Goal: Task Accomplishment & Management: Complete application form

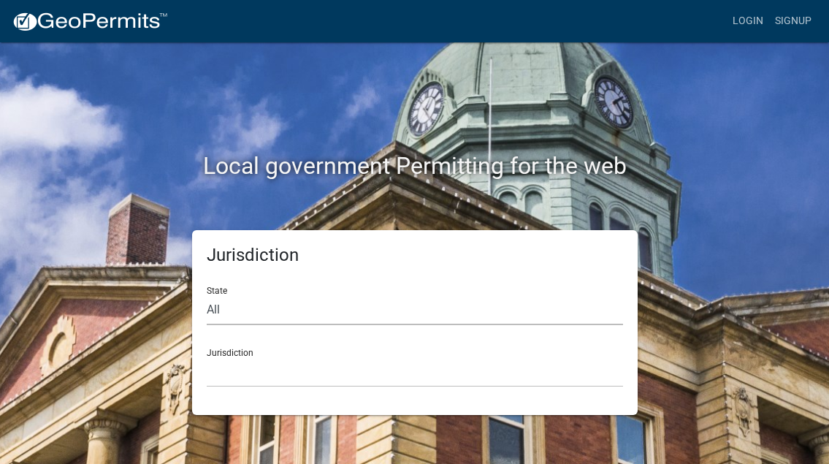
click at [207, 295] on select "All [US_STATE] [US_STATE] [US_STATE] [US_STATE] [US_STATE] [US_STATE] [US_STATE…" at bounding box center [415, 310] width 416 height 30
select select "[US_STATE]"
click option "[US_STATE]" at bounding box center [0, 0] width 0 height 0
click at [207, 357] on select "City of [GEOGRAPHIC_DATA], [US_STATE] City of [GEOGRAPHIC_DATA], [US_STATE] Cit…" at bounding box center [415, 372] width 416 height 30
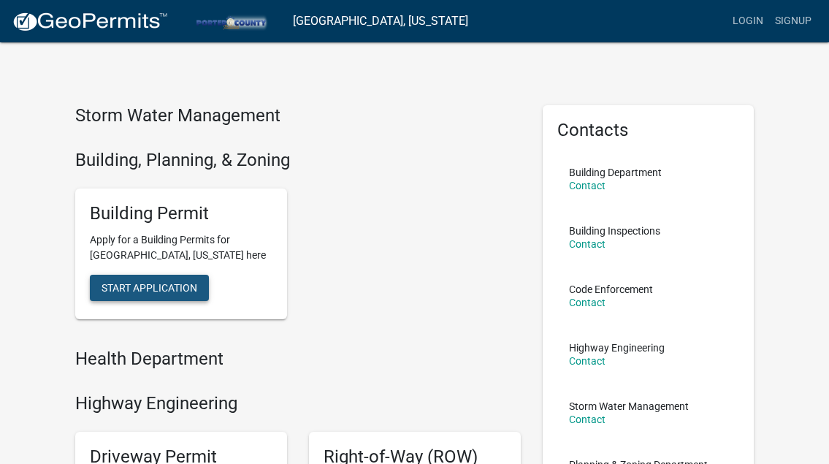
click at [143, 296] on button "Start Application" at bounding box center [149, 288] width 119 height 26
click at [803, 22] on link "Signup" at bounding box center [793, 21] width 48 height 28
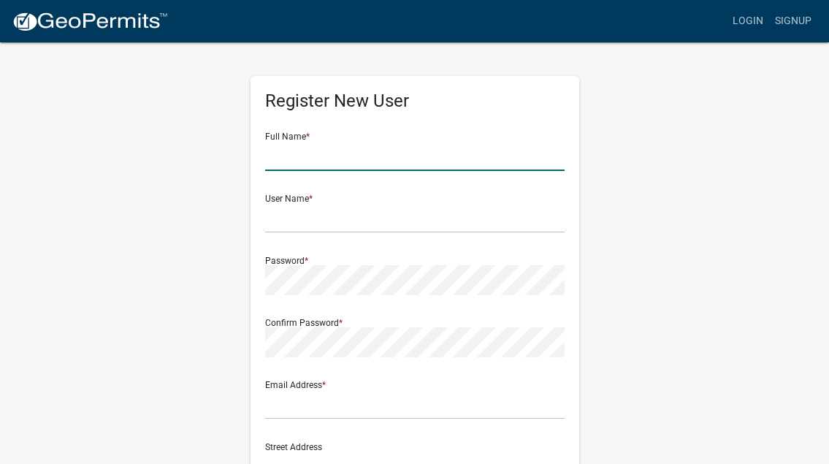
click at [337, 167] on input "text" at bounding box center [414, 156] width 299 height 30
type input "[PERSON_NAME]"
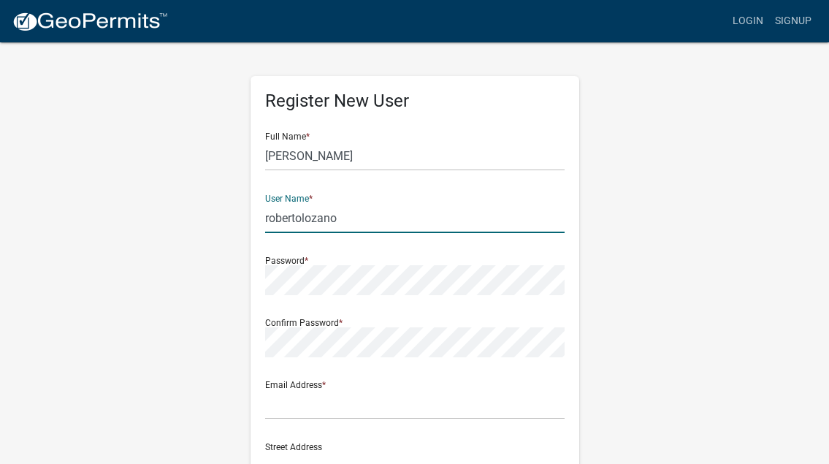
type input "robertolozano"
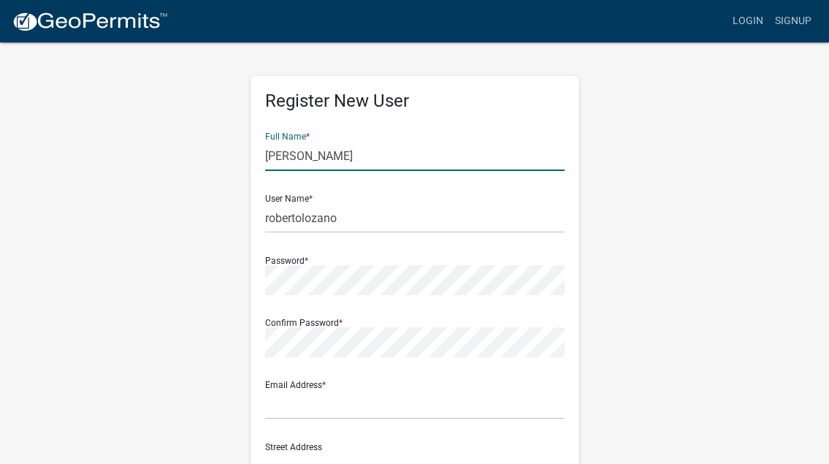
click at [376, 157] on input "[PERSON_NAME]" at bounding box center [414, 156] width 299 height 30
type input "[PERSON_NAME]"
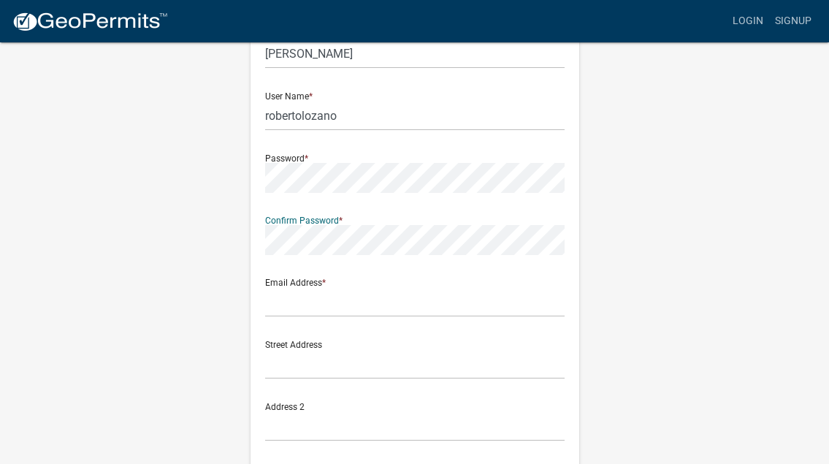
scroll to position [104, 0]
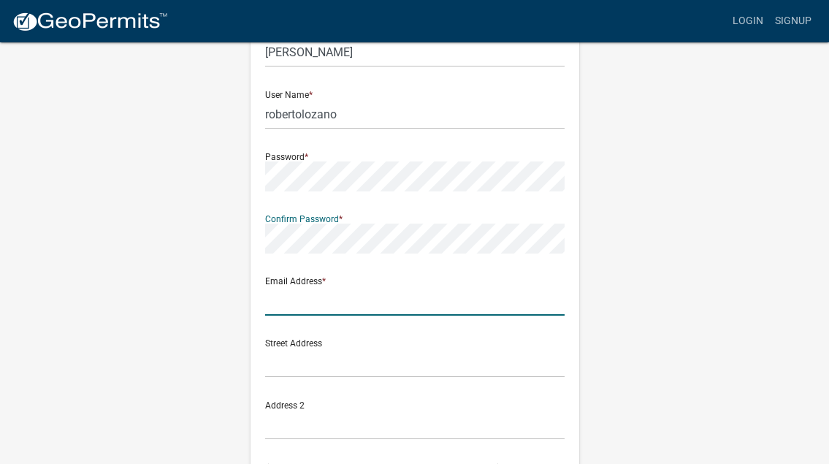
click at [291, 307] on input "text" at bounding box center [414, 301] width 299 height 30
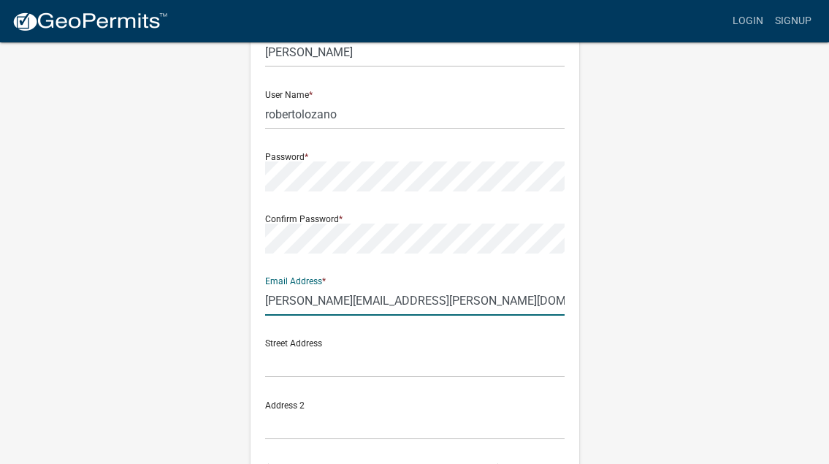
type input "[PERSON_NAME][EMAIL_ADDRESS][PERSON_NAME][DOMAIN_NAME]"
click at [140, 324] on div "Register New User Full Name * [PERSON_NAME] User Name * robertolozano Password …" at bounding box center [414, 327] width 701 height 781
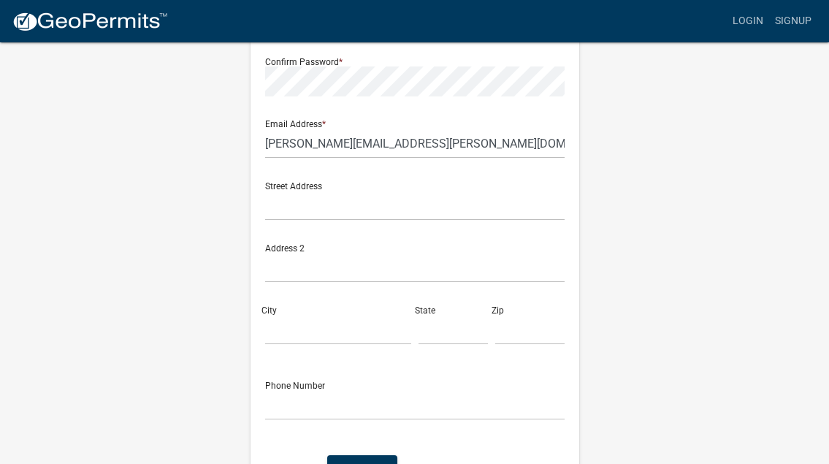
scroll to position [272, 0]
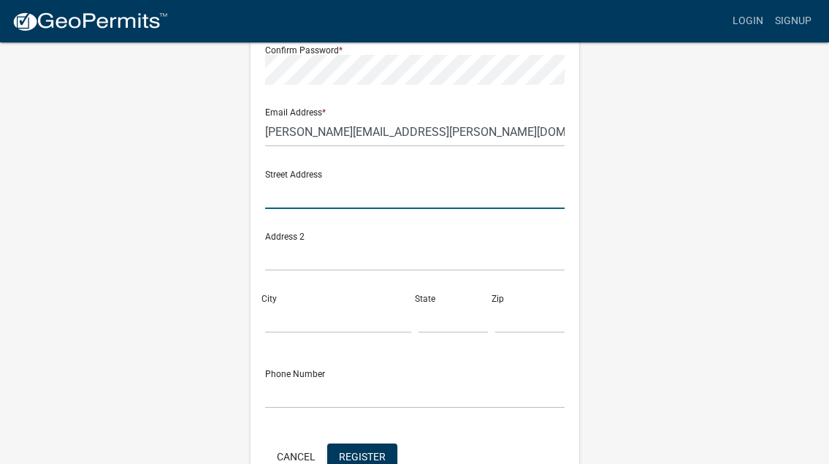
click at [327, 199] on input "text" at bounding box center [414, 194] width 299 height 30
type input "7070 W 500 N"
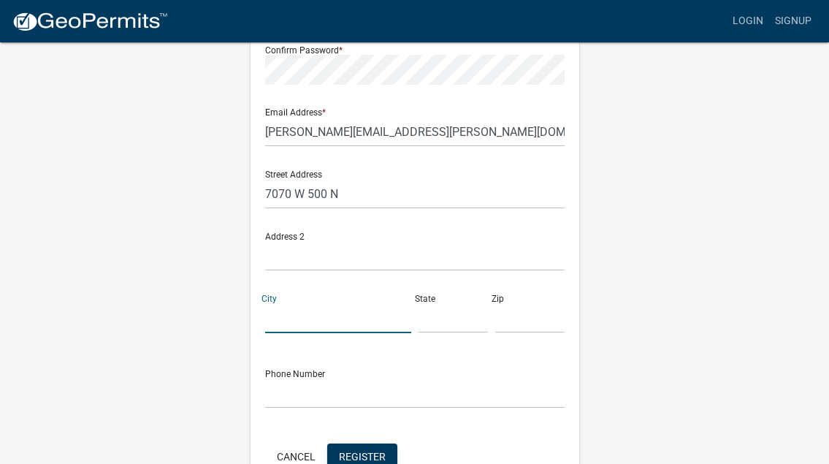
click at [321, 323] on input "City" at bounding box center [338, 318] width 146 height 30
type input "Ligonier"
type input "IN"
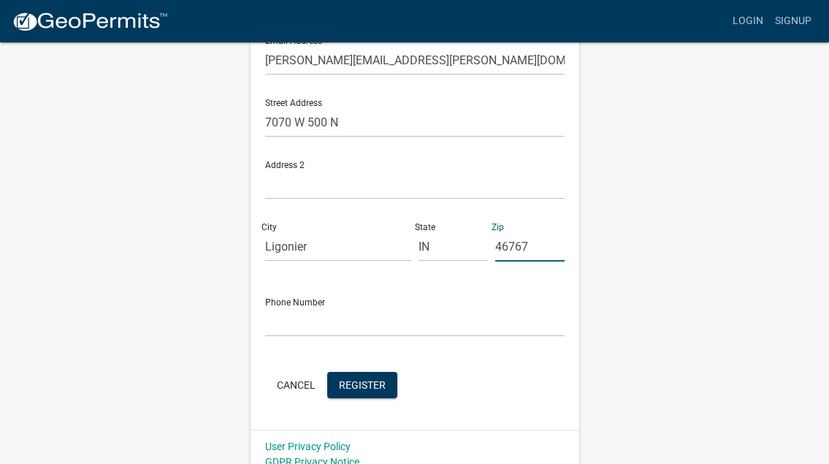
scroll to position [351, 0]
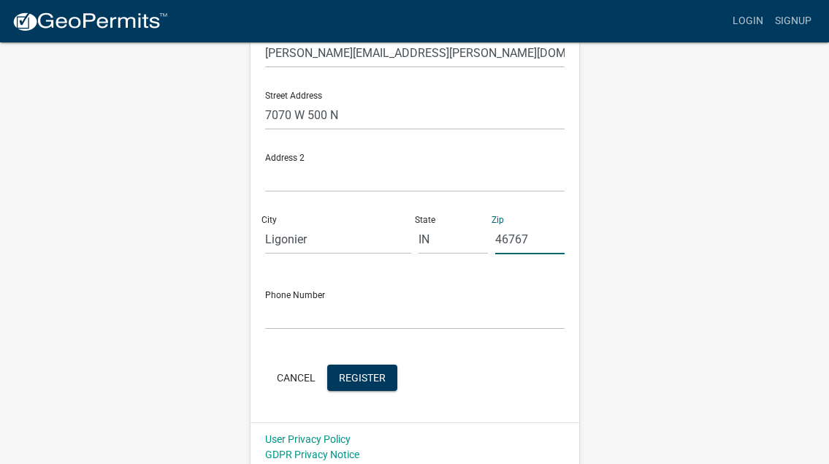
type input "46767"
click at [335, 317] on input "text" at bounding box center [414, 314] width 299 height 30
drag, startPoint x: 305, startPoint y: 313, endPoint x: 285, endPoint y: 313, distance: 20.4
click at [285, 313] on input "2603500070" at bounding box center [414, 314] width 299 height 30
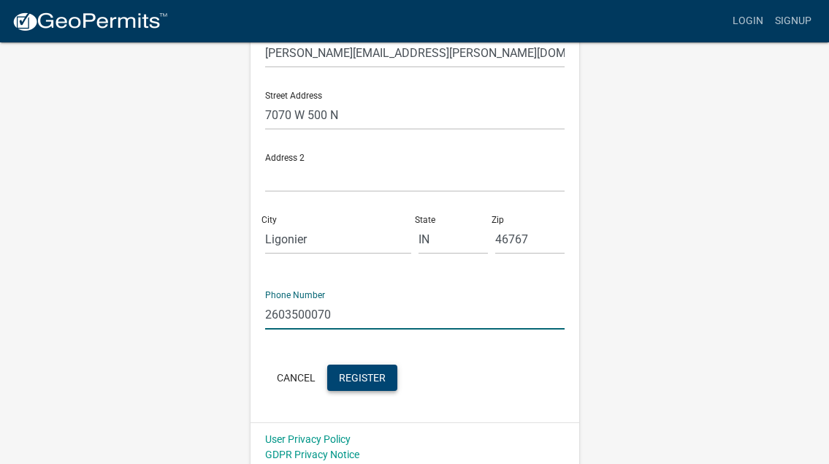
type input "2603500070"
click at [362, 375] on span "Register" at bounding box center [362, 377] width 47 height 12
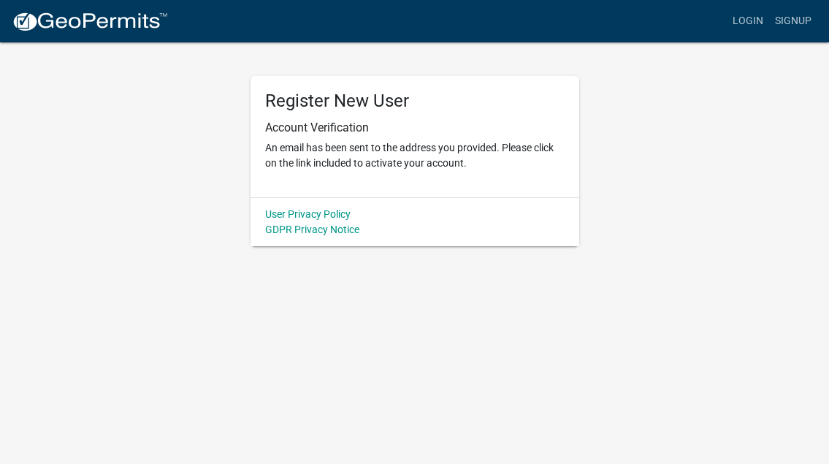
scroll to position [0, 0]
